Goal: Understand process/instructions: Learn how to perform a task or action

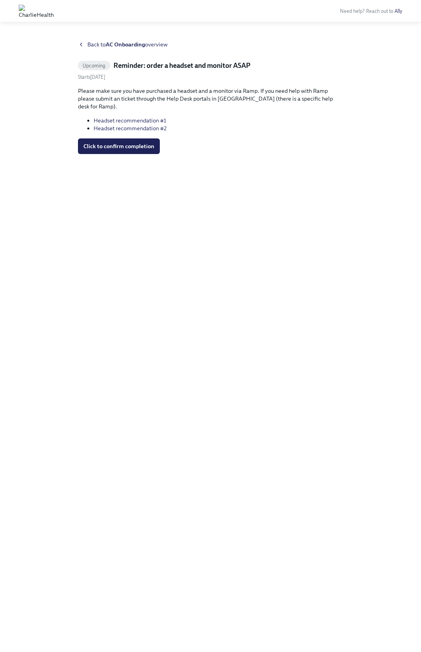
click at [154, 117] on link "Headset recommendation #1" at bounding box center [130, 120] width 73 height 7
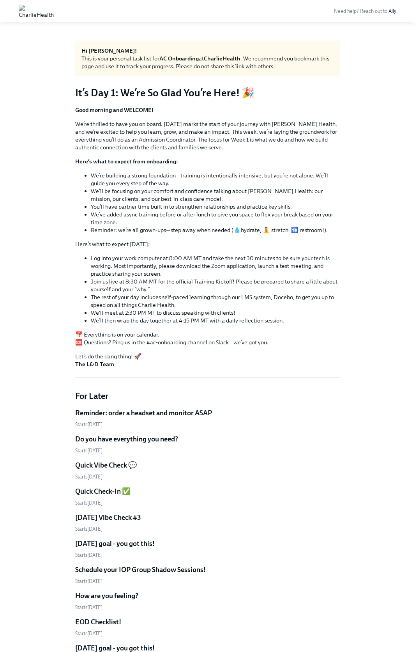
click at [163, 415] on h5 "Reminder: order a headset and monitor ASAP" at bounding box center [143, 412] width 137 height 9
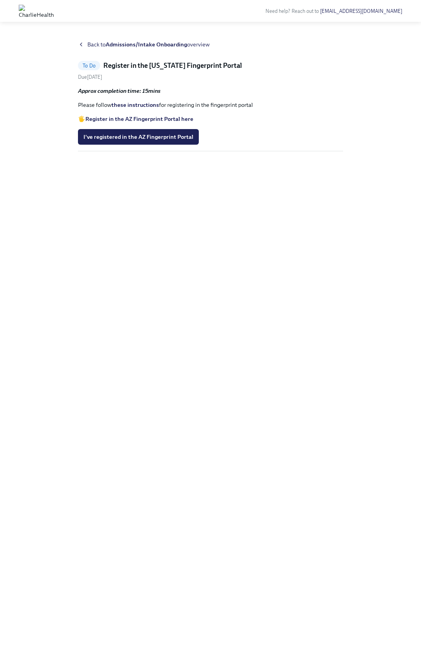
click at [146, 106] on link "these instructions" at bounding box center [136, 104] width 48 height 7
click at [172, 119] on strong "Register in the AZ Fingerprint Portal here" at bounding box center [139, 118] width 108 height 7
click at [168, 140] on span "I've registered in the AZ Fingerprint Portal" at bounding box center [138, 137] width 110 height 8
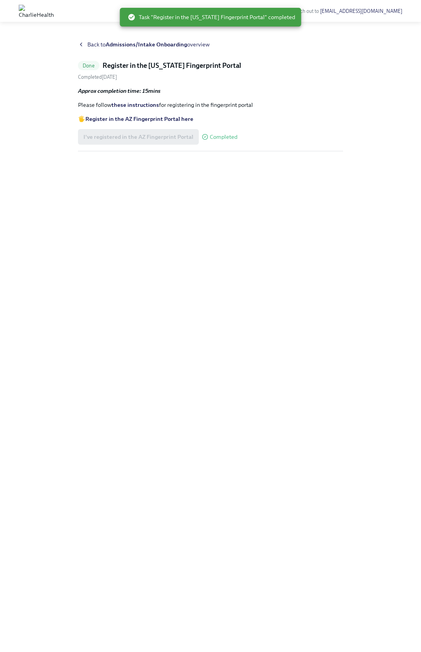
click at [81, 43] on icon at bounding box center [81, 44] width 6 height 6
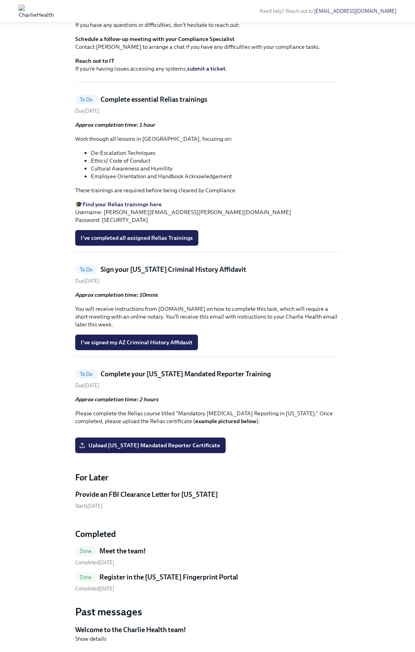
scroll to position [173, 0]
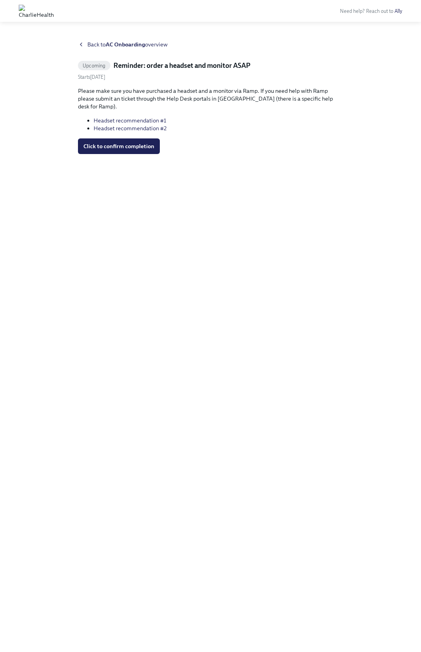
click at [97, 47] on span "Back to AC Onboarding overview" at bounding box center [127, 45] width 80 height 8
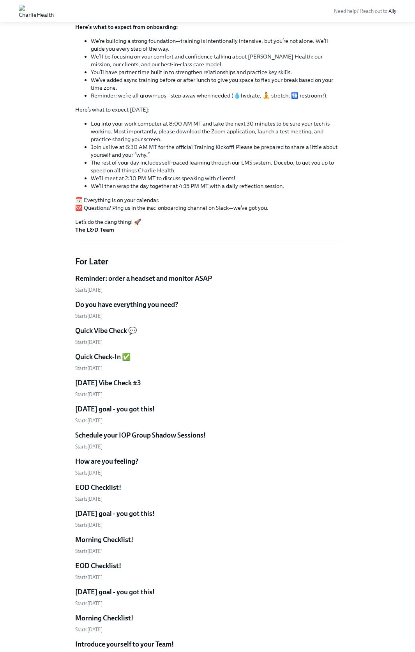
scroll to position [272, 0]
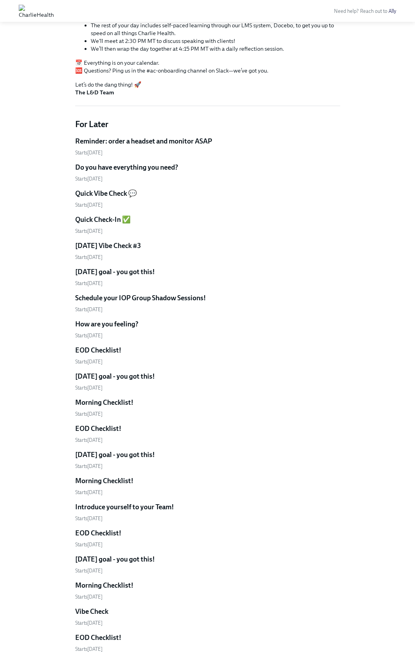
click at [200, 140] on h5 "Reminder: order a headset and monitor ASAP" at bounding box center [143, 140] width 137 height 9
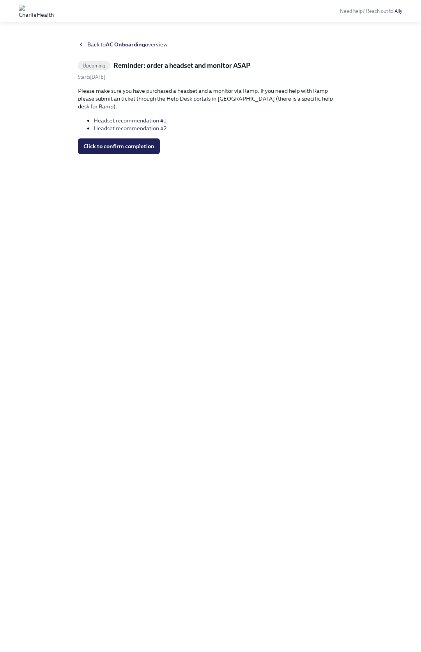
click at [99, 44] on span "Back to AC Onboarding overview" at bounding box center [127, 45] width 80 height 8
